Goal: Information Seeking & Learning: Learn about a topic

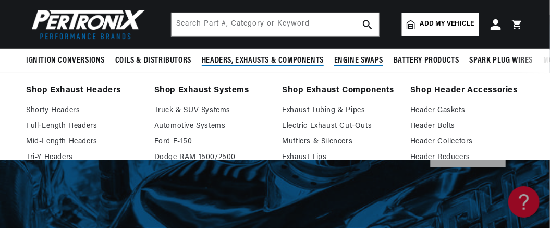
scroll to position [0, 316]
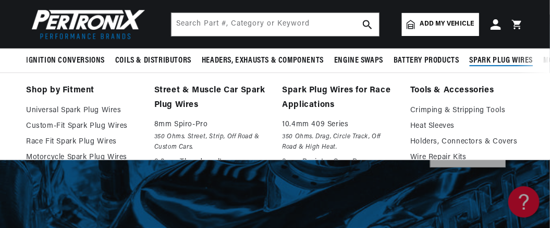
click at [498, 59] on span "Spark Plug Wires" at bounding box center [502, 60] width 64 height 11
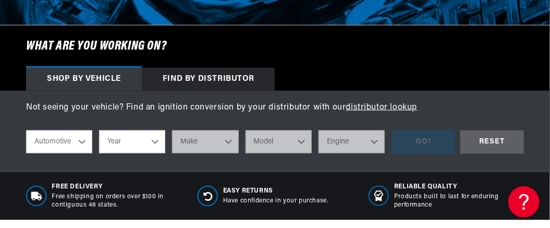
scroll to position [0, 0]
click at [80, 141] on select "Automotive Agricultural Industrial Marine Motorcycle" at bounding box center [59, 141] width 66 height 23
click at [26, 131] on select "Automotive Agricultural Industrial Marine Motorcycle" at bounding box center [59, 141] width 66 height 23
click at [154, 140] on select "Year [DATE] 2025 2024 2023 2022 2021 2020 2019 2018 2017 2016 2015 2014 2013 20…" at bounding box center [132, 141] width 66 height 23
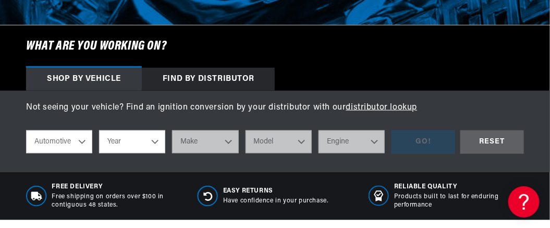
select select "1975"
click at [99, 131] on select "Year [DATE] 2025 2024 2023 2022 2021 2020 2019 2018 2017 2016 2015 2014 2013 20…" at bounding box center [132, 141] width 66 height 23
select select "1975"
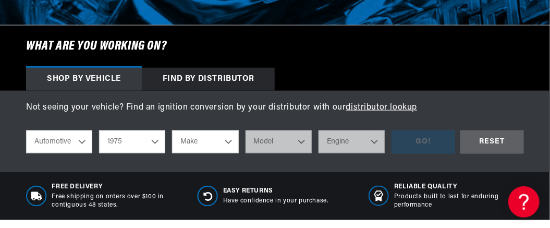
scroll to position [0, 43]
click at [229, 141] on select "Make Alfa Romeo American Motors Audi [GEOGRAPHIC_DATA] BMW Buick Cadillac Check…" at bounding box center [205, 141] width 66 height 23
select select "Volkswagen"
click at [172, 131] on select "Make Alfa Romeo American Motors Audi [GEOGRAPHIC_DATA] BMW Buick Cadillac Check…" at bounding box center [205, 141] width 66 height 23
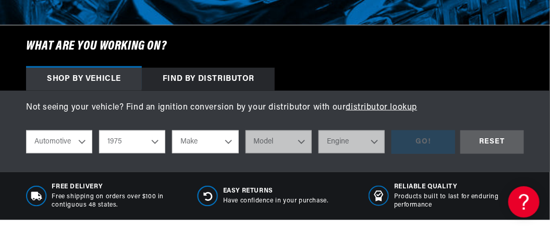
select select "Volkswagen"
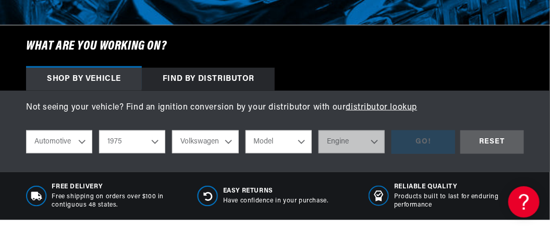
click at [299, 143] on select "Model Beetle Dasher Rabbit [GEOGRAPHIC_DATA] Super Beetle" at bounding box center [279, 141] width 66 height 23
click at [303, 143] on select "Model Beetle Dasher Rabbit [GEOGRAPHIC_DATA] Super Beetle" at bounding box center [279, 141] width 66 height 23
